Goal: Task Accomplishment & Management: Manage account settings

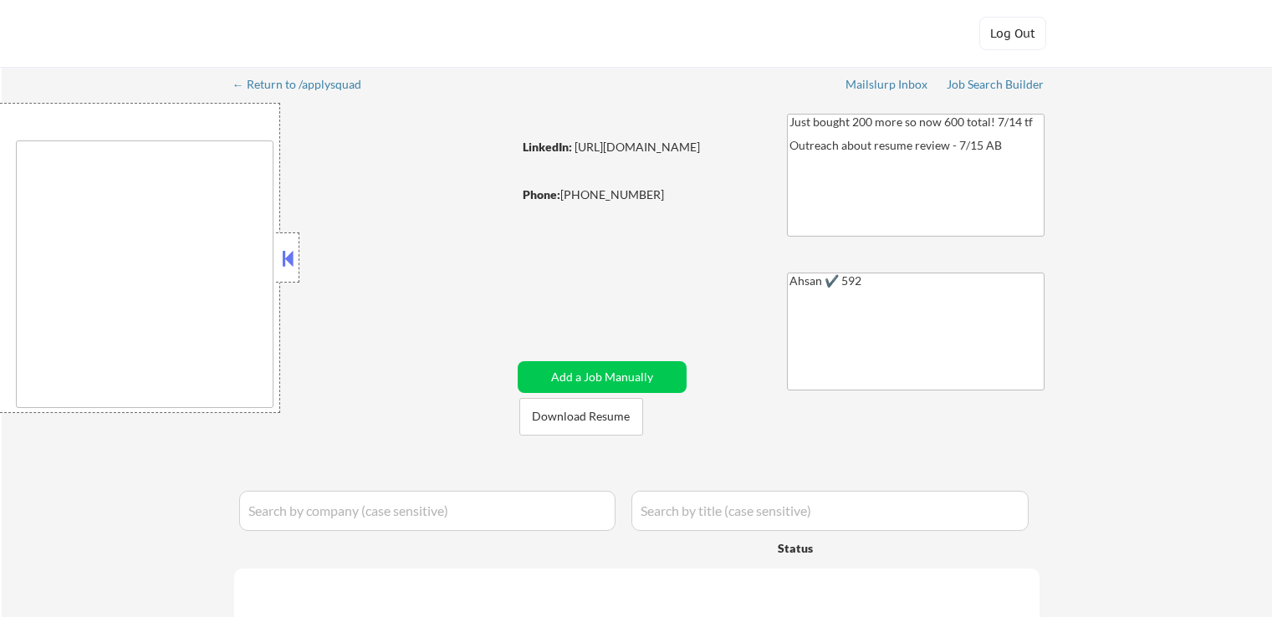
type textarea "[GEOGRAPHIC_DATA], [GEOGRAPHIC_DATA] [GEOGRAPHIC_DATA], [GEOGRAPHIC_DATA] [GEOG…"
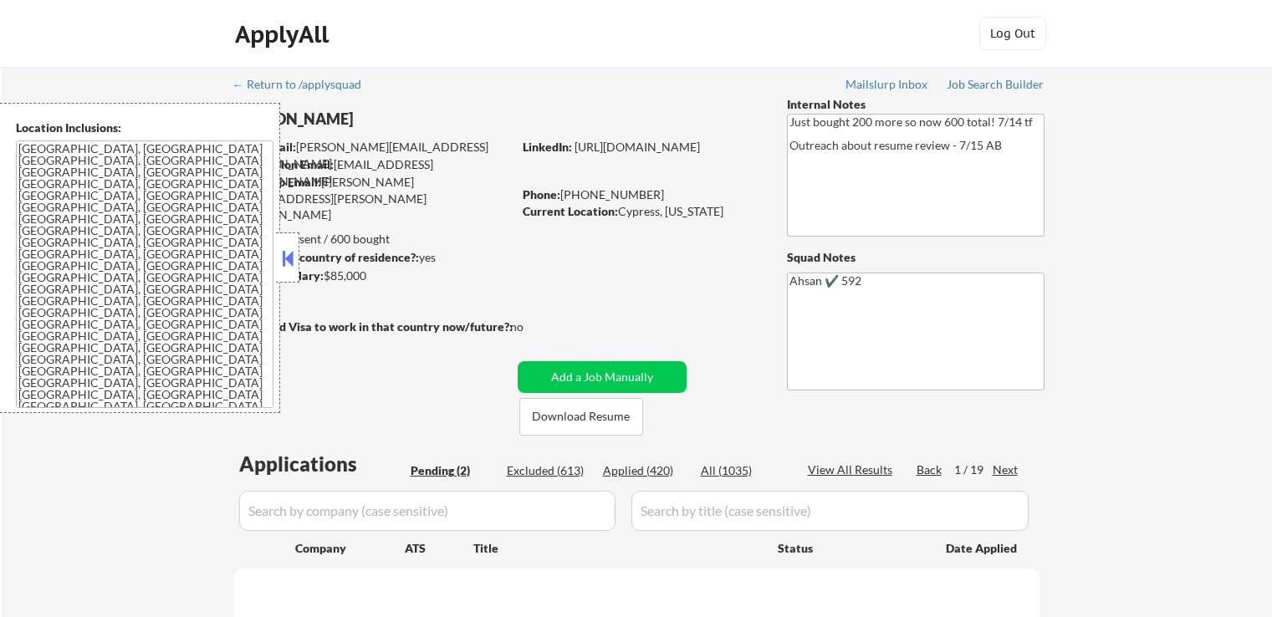
select select ""pending""
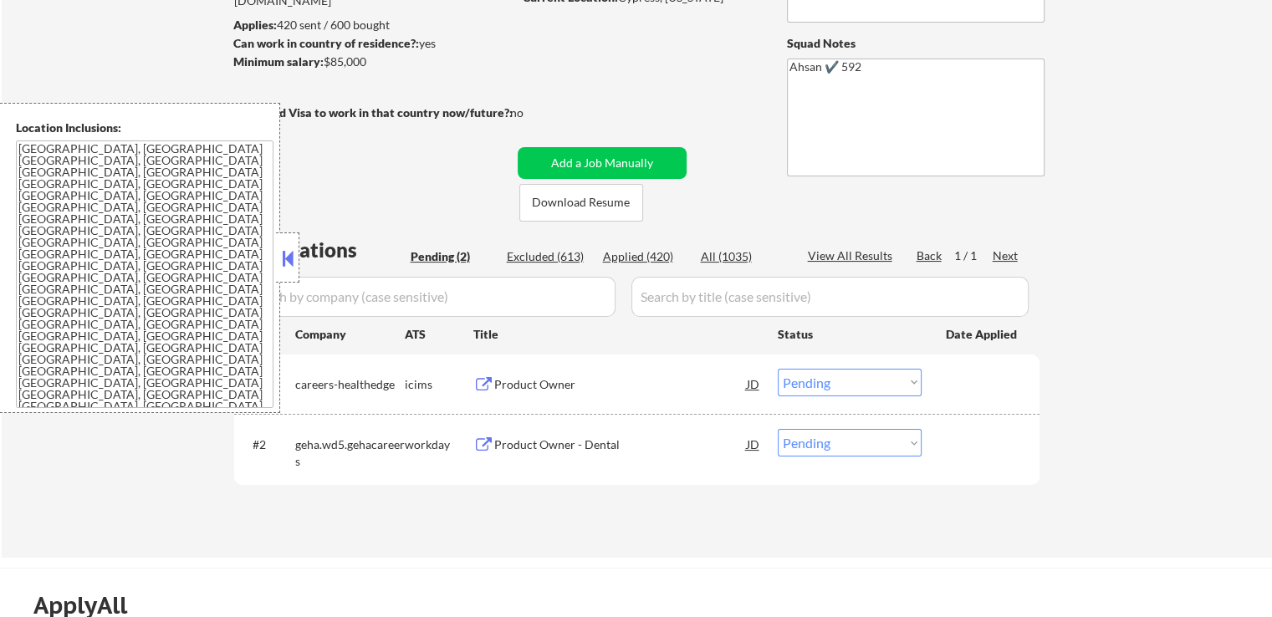
scroll to position [251, 0]
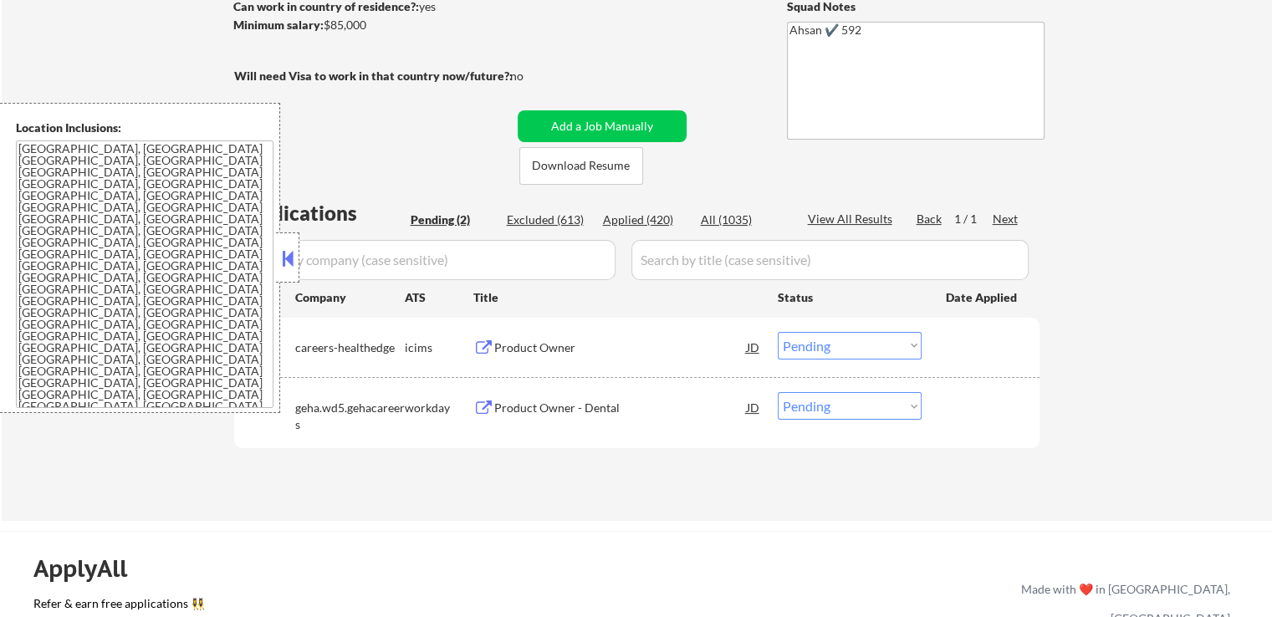
click at [540, 339] on div "Product Owner" at bounding box center [620, 347] width 252 height 17
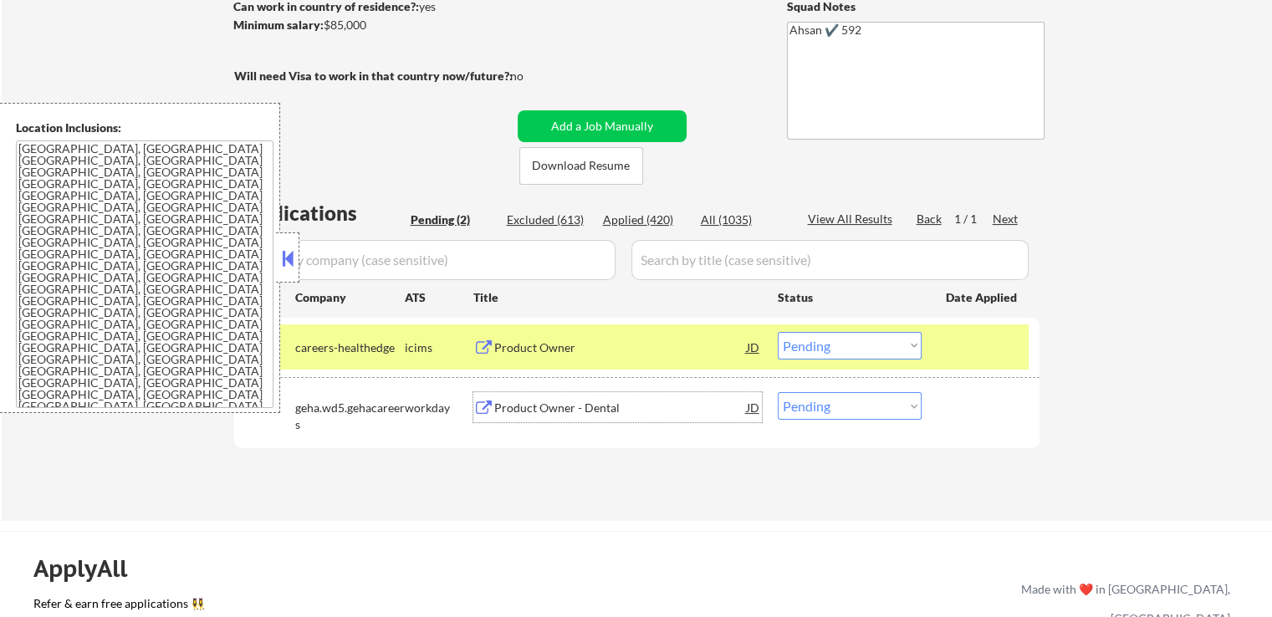
click at [549, 405] on div "Product Owner - Dental" at bounding box center [620, 408] width 252 height 17
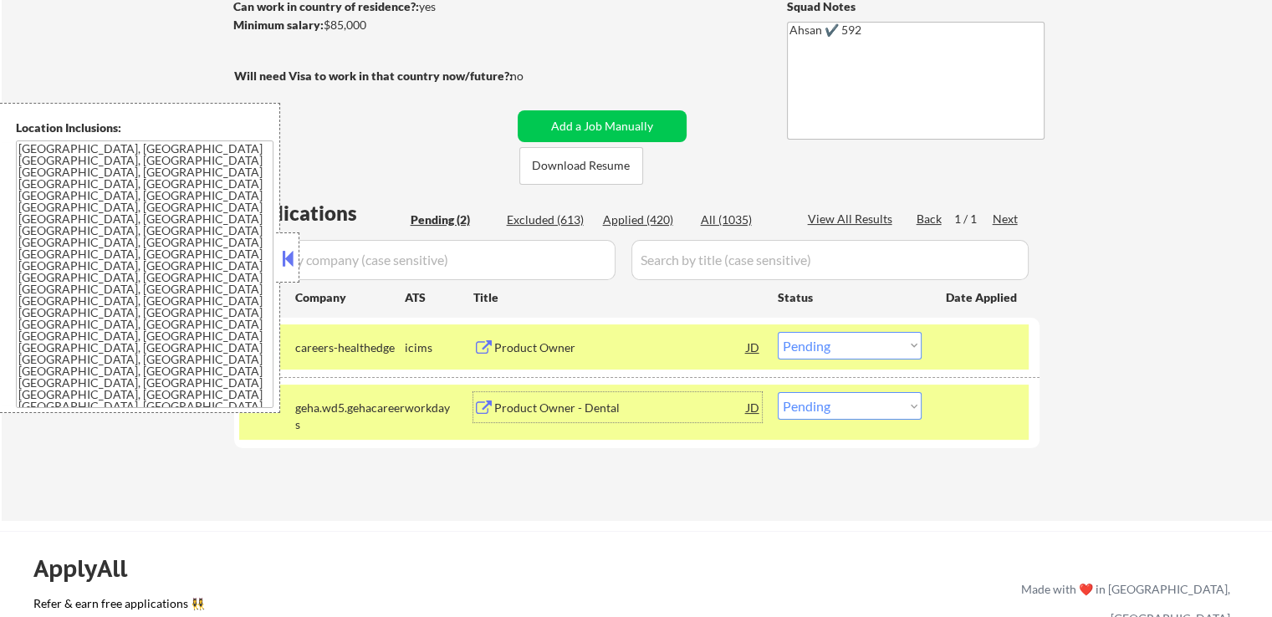
click at [293, 263] on button at bounding box center [287, 258] width 18 height 25
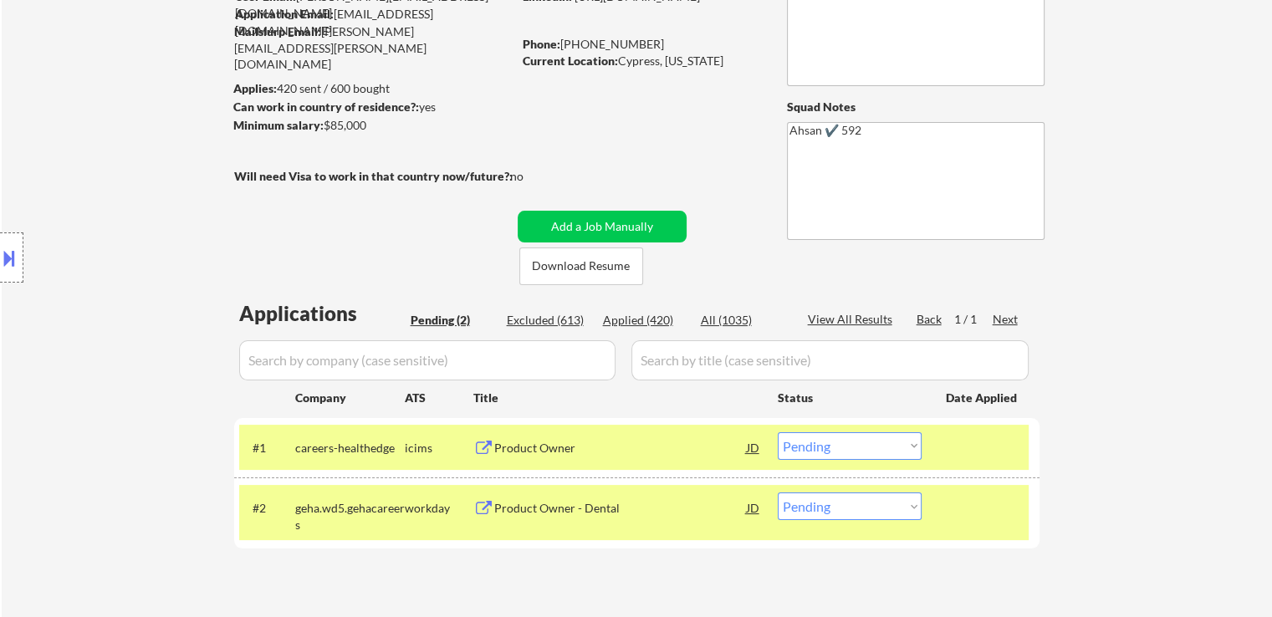
scroll to position [0, 0]
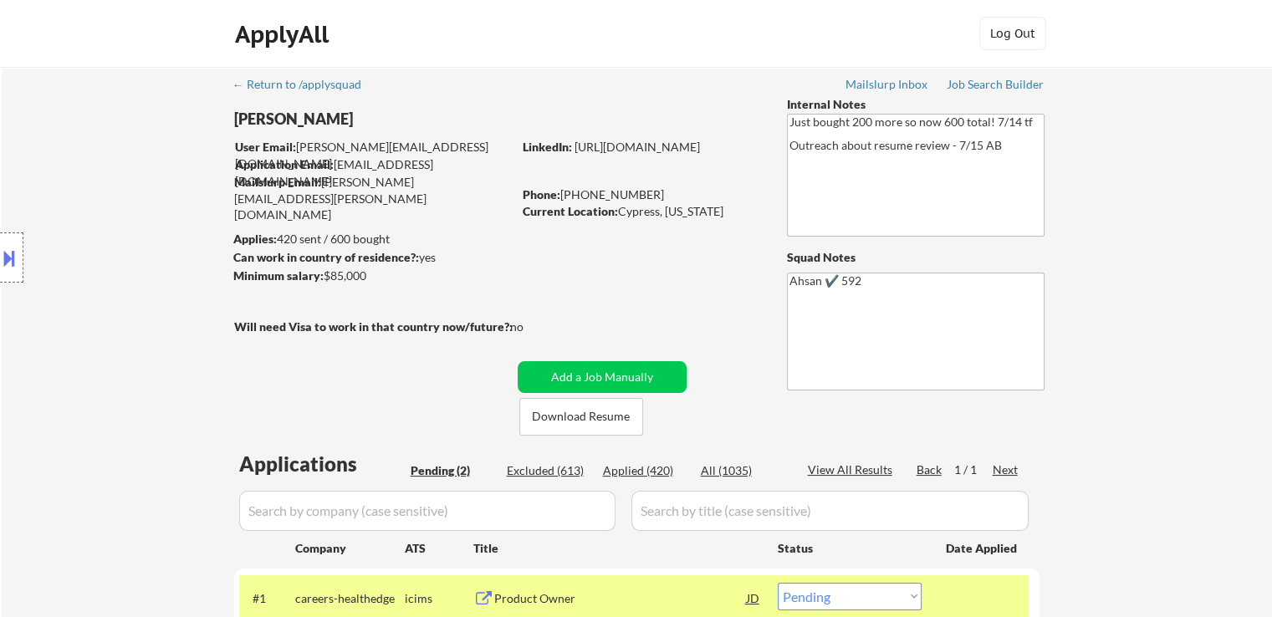
click at [512, 278] on div "← Return to /applysquad Mailslurp Inbox Job Search Builder [PERSON_NAME] User E…" at bounding box center [637, 412] width 834 height 691
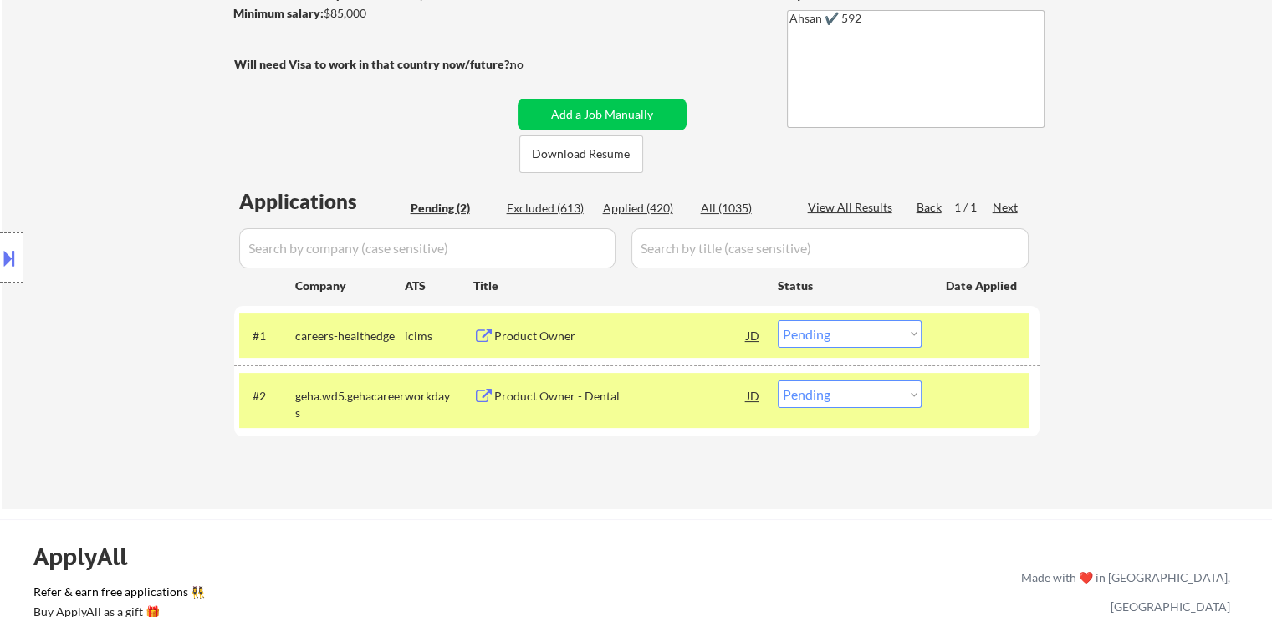
scroll to position [334, 0]
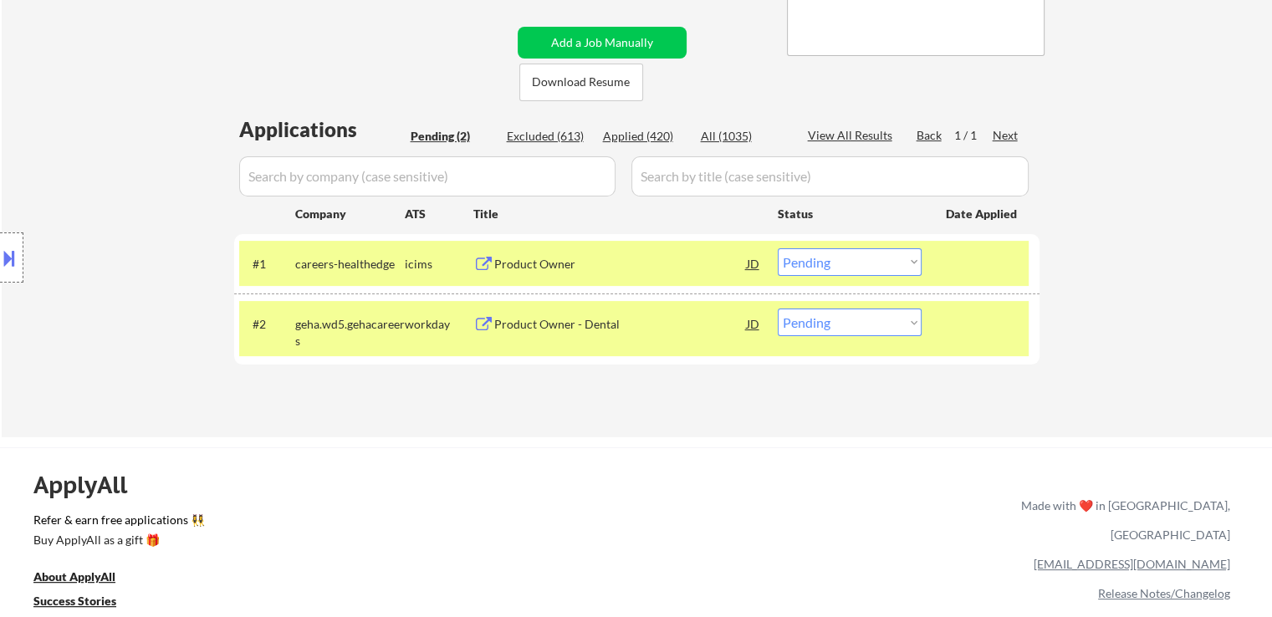
click at [869, 272] on select "Choose an option... Pending Applied Excluded (Questions) Excluded (Expired) Exc…" at bounding box center [849, 262] width 144 height 28
click at [777, 248] on select "Choose an option... Pending Applied Excluded (Questions) Excluded (Expired) Exc…" at bounding box center [849, 262] width 144 height 28
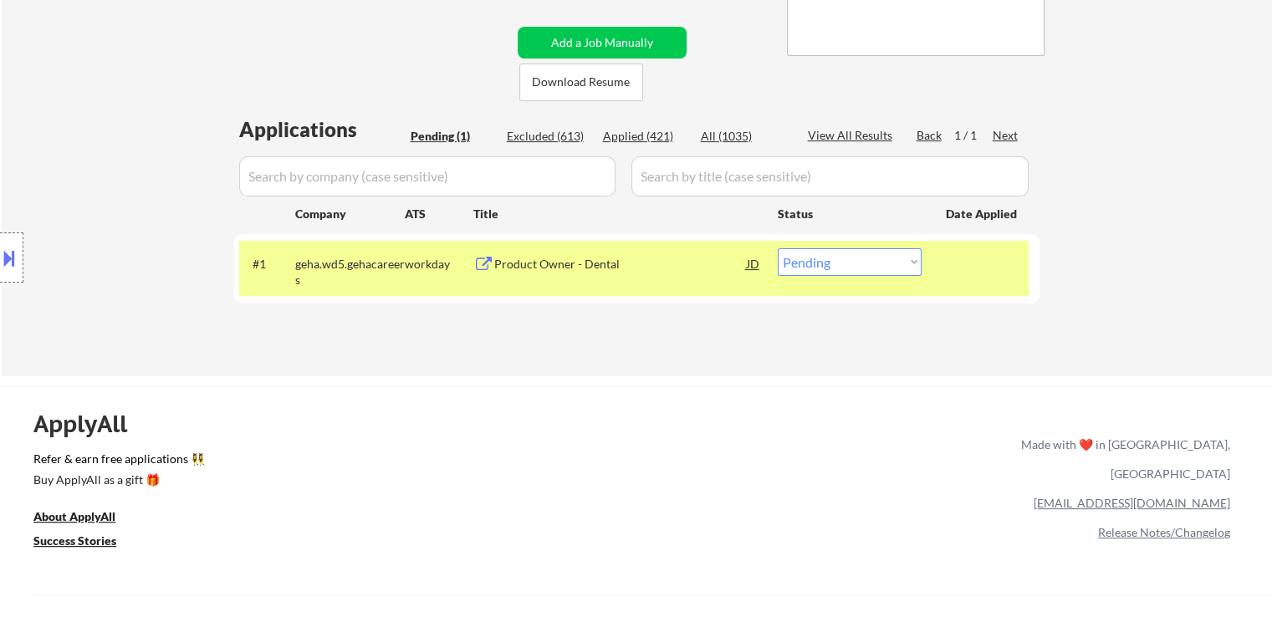
drag, startPoint x: 554, startPoint y: 433, endPoint x: 470, endPoint y: 397, distance: 91.8
click at [553, 432] on div "ApplyAll Refer & earn free applications 👯‍♀️ Buy ApplyAll as a gift 🎁 About App…" at bounding box center [636, 530] width 1272 height 265
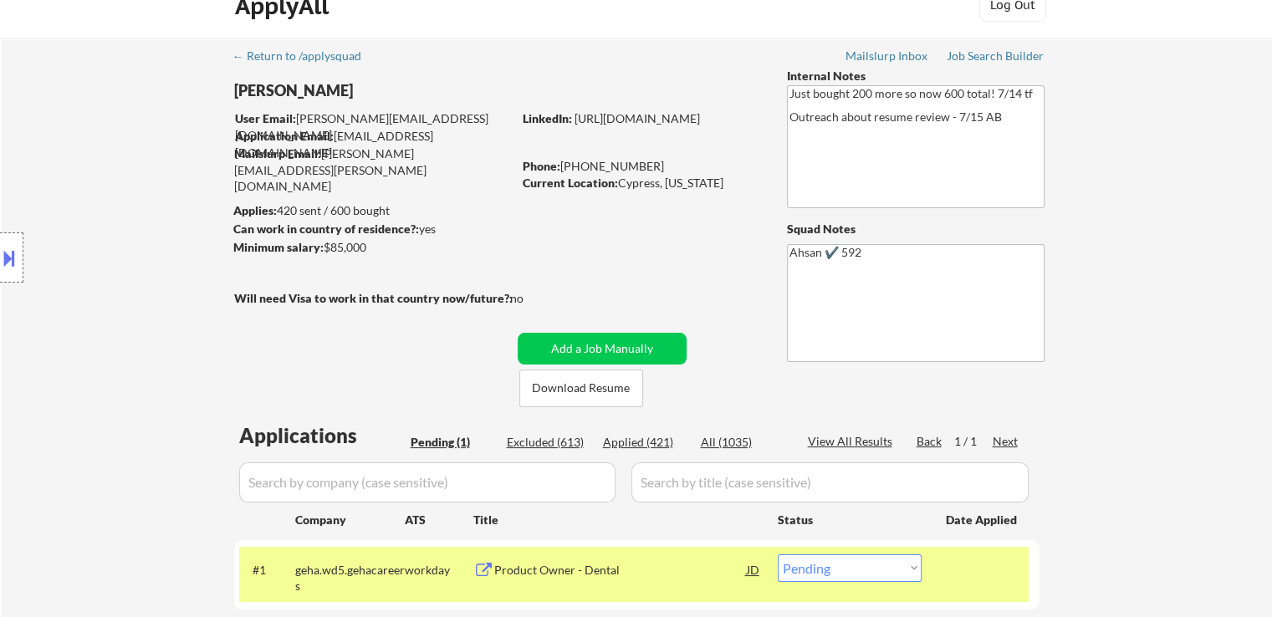
scroll to position [0, 0]
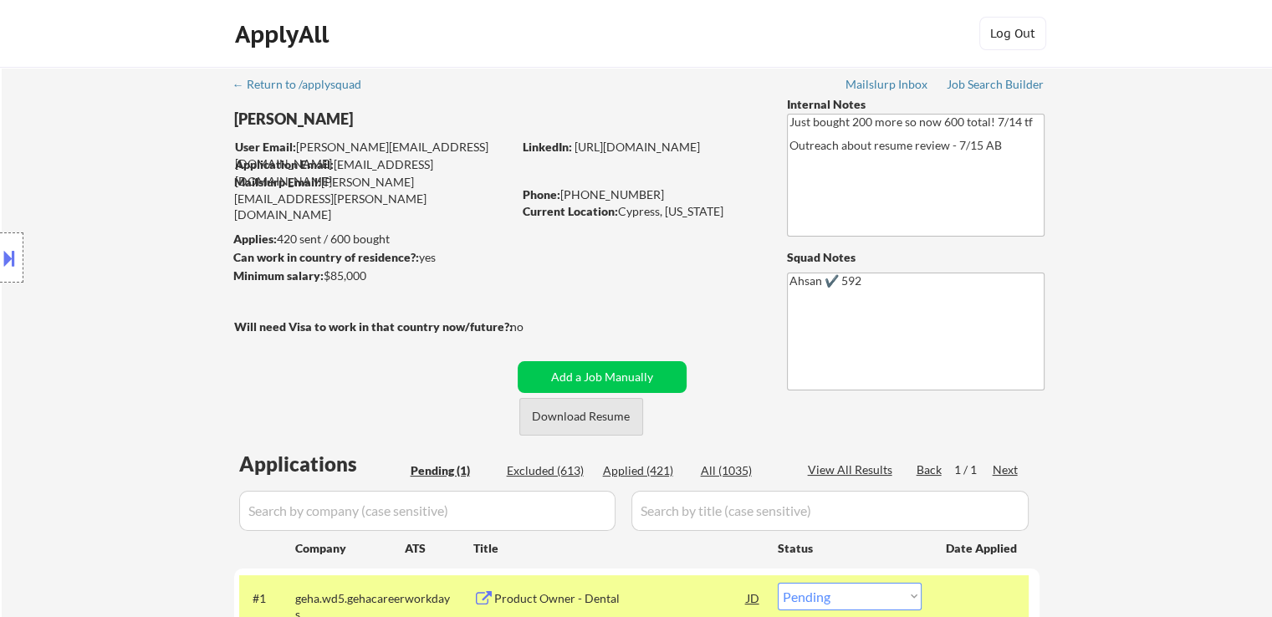
click at [586, 407] on button "Download Resume" at bounding box center [581, 417] width 124 height 38
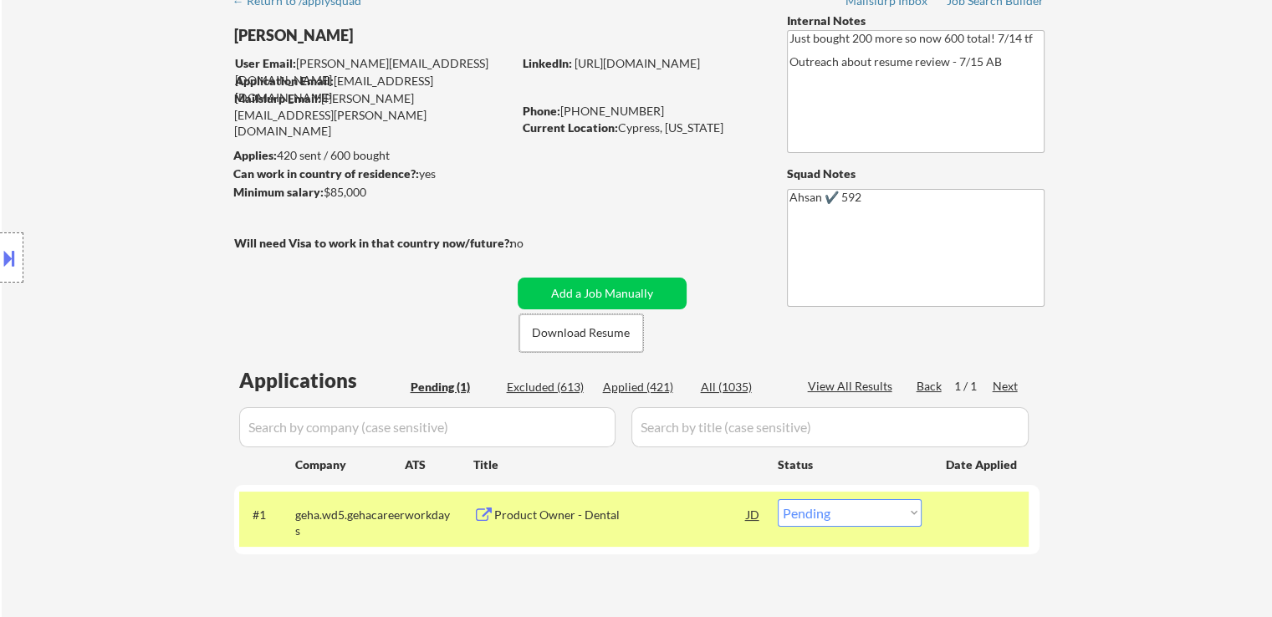
drag, startPoint x: 832, startPoint y: 516, endPoint x: 828, endPoint y: 538, distance: 23.0
click at [832, 516] on select "Choose an option... Pending Applied Excluded (Questions) Excluded (Expired) Exc…" at bounding box center [849, 513] width 144 height 28
select select ""applied""
click at [777, 499] on select "Choose an option... Pending Applied Excluded (Questions) Excluded (Expired) Exc…" at bounding box center [849, 513] width 144 height 28
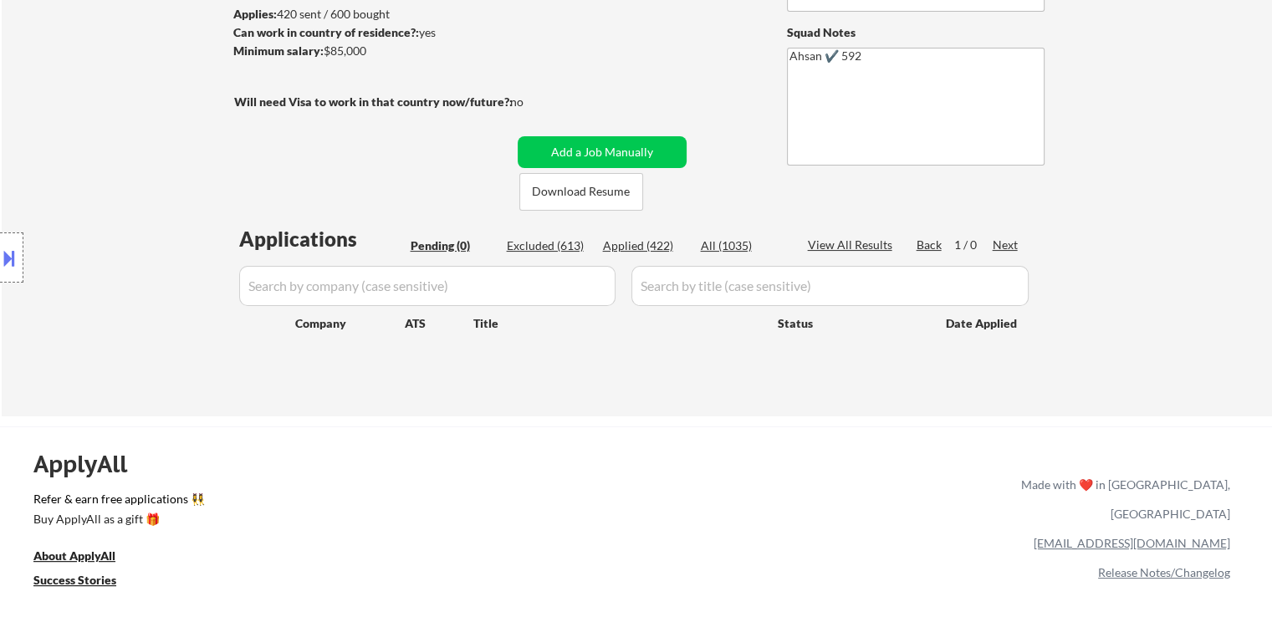
scroll to position [251, 0]
